Goal: Task Accomplishment & Management: Use online tool/utility

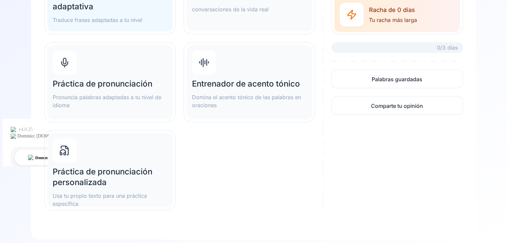
scroll to position [129, 0]
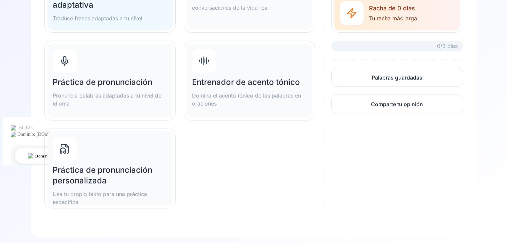
click at [108, 169] on h2 "Práctica de pronunciación personalizada" at bounding box center [110, 175] width 115 height 21
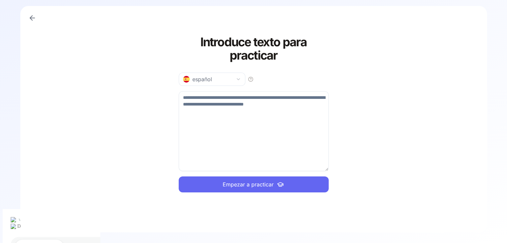
click at [216, 102] on textarea at bounding box center [254, 131] width 150 height 80
type textarea "**********"
click at [276, 188] on button "Empezar a practicar" at bounding box center [254, 185] width 150 height 16
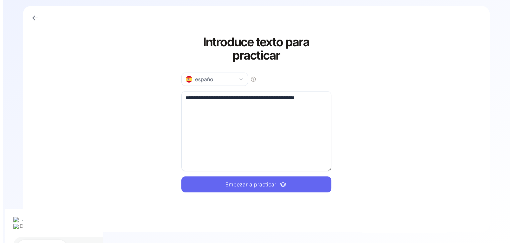
scroll to position [0, 0]
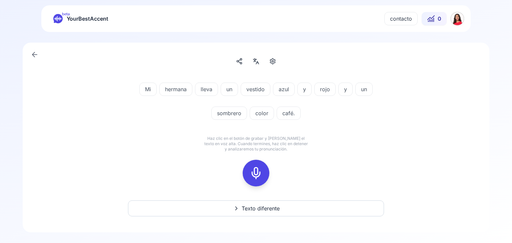
click at [461, 18] on html "beta YourBestAccent contacto 0 Mi hermana lleva un vestido azul y rojo y un som…" at bounding box center [256, 146] width 512 height 293
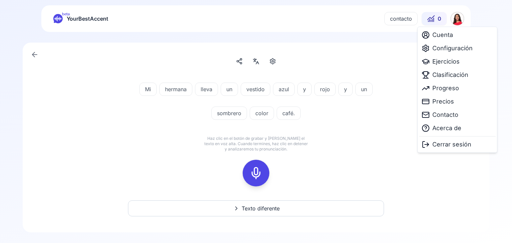
click at [238, 62] on html "beta YourBestAccent contacto 0 Mi hermana lleva un vestido azul y rojo y un som…" at bounding box center [256, 146] width 512 height 293
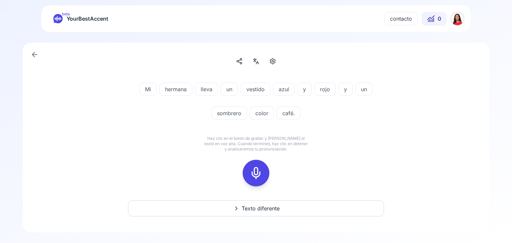
click at [238, 62] on line at bounding box center [239, 62] width 2 height 1
